Goal: Navigation & Orientation: Find specific page/section

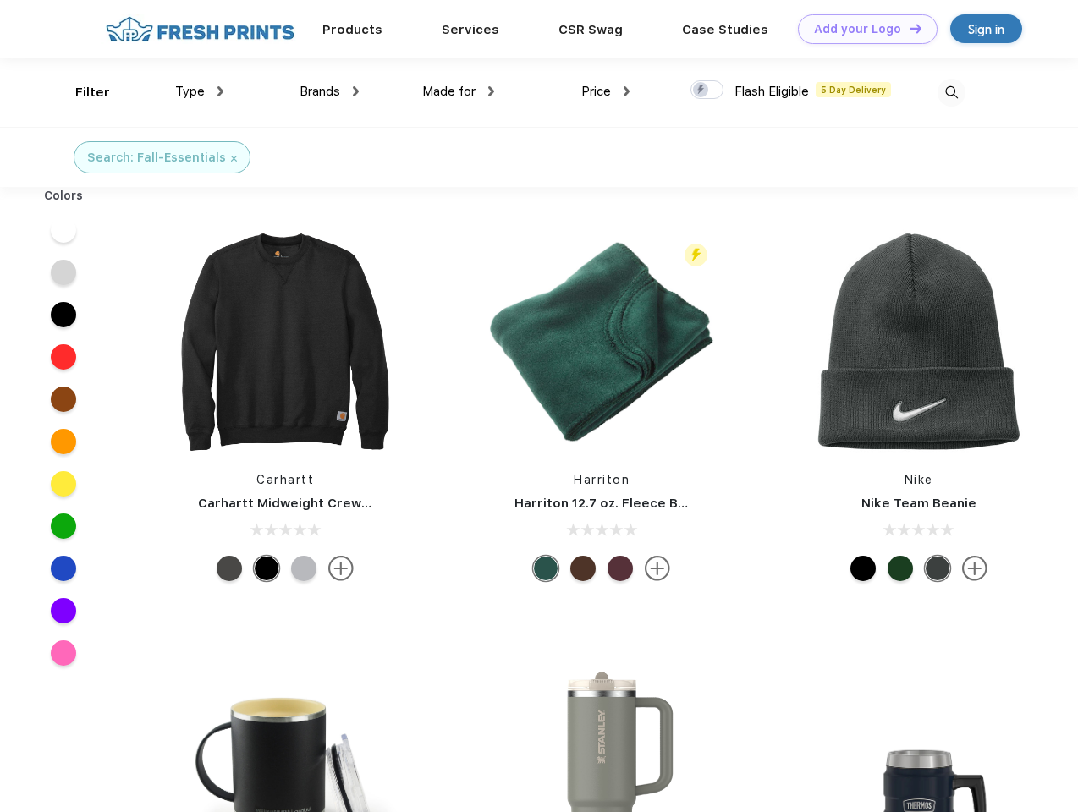
click at [862, 29] on link "Add your Logo Design Tool" at bounding box center [868, 29] width 140 height 30
click at [0, 0] on div "Design Tool" at bounding box center [0, 0] width 0 height 0
click at [908, 28] on link "Add your Logo Design Tool" at bounding box center [868, 29] width 140 height 30
click at [81, 92] on div "Filter" at bounding box center [92, 92] width 35 height 19
click at [200, 91] on span "Type" at bounding box center [190, 91] width 30 height 15
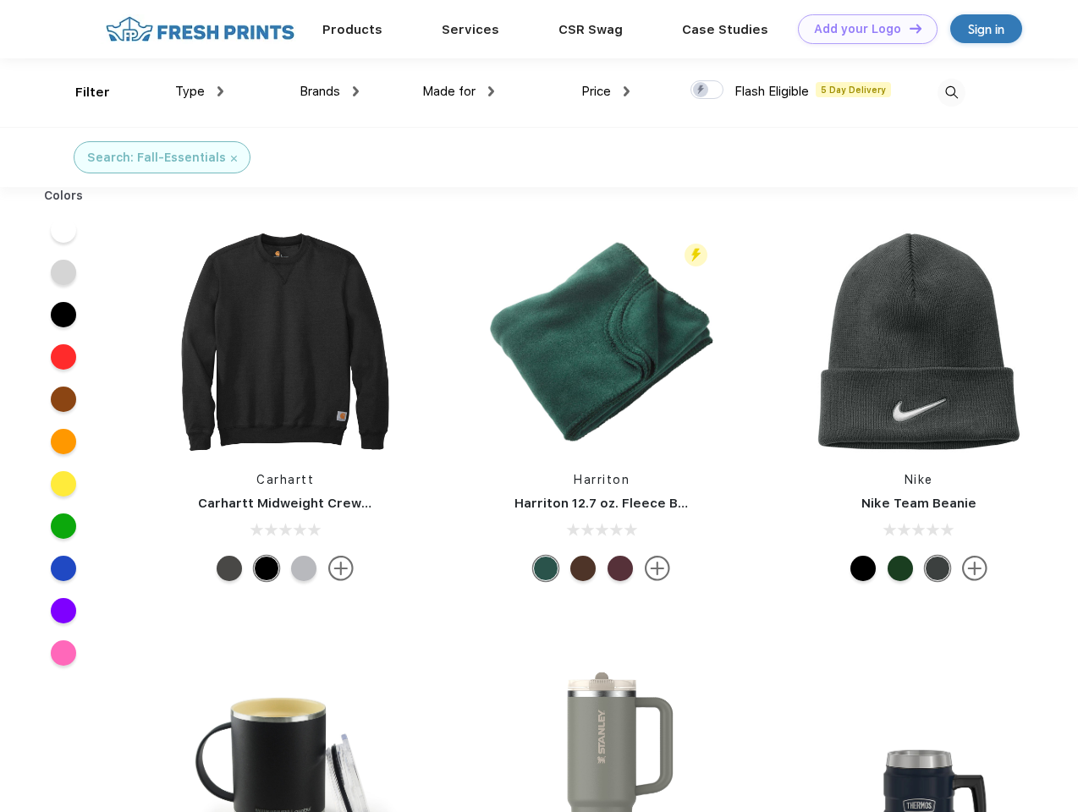
click at [329, 91] on span "Brands" at bounding box center [320, 91] width 41 height 15
click at [459, 91] on span "Made for" at bounding box center [448, 91] width 53 height 15
click at [606, 91] on span "Price" at bounding box center [596, 91] width 30 height 15
click at [708, 91] on div at bounding box center [707, 89] width 33 height 19
click at [702, 91] on input "checkbox" at bounding box center [696, 85] width 11 height 11
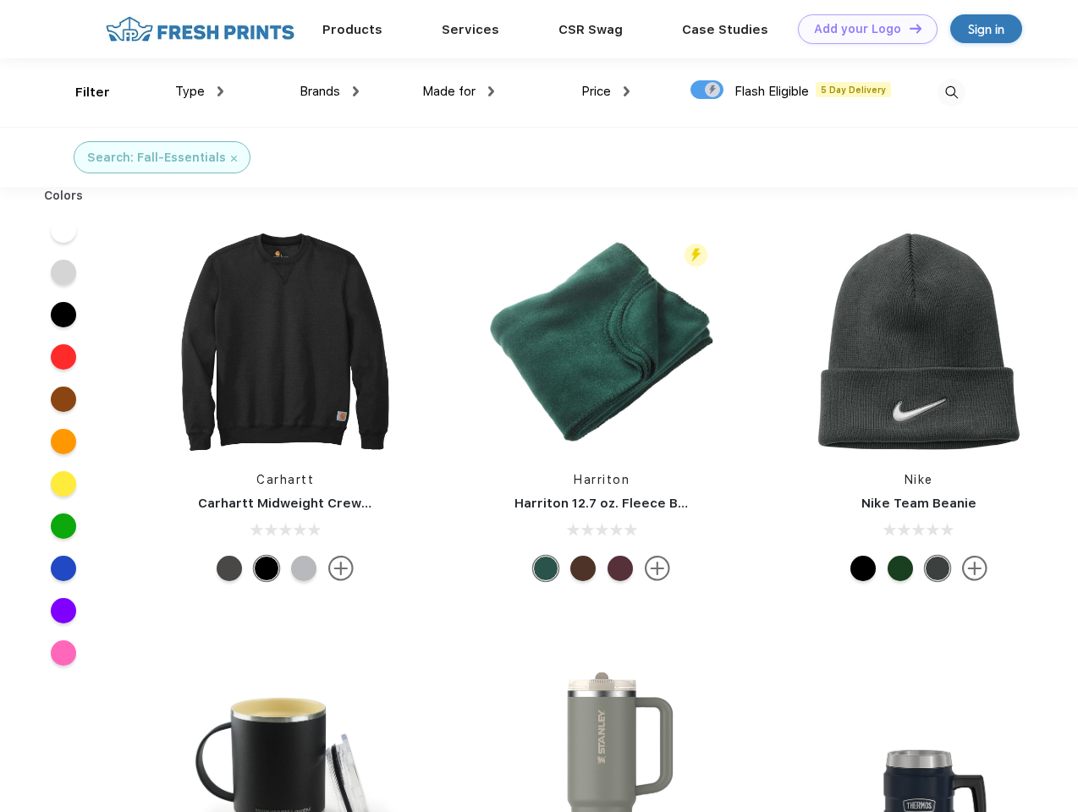
click at [951, 92] on img at bounding box center [952, 93] width 28 height 28
